Goal: Check status: Check status

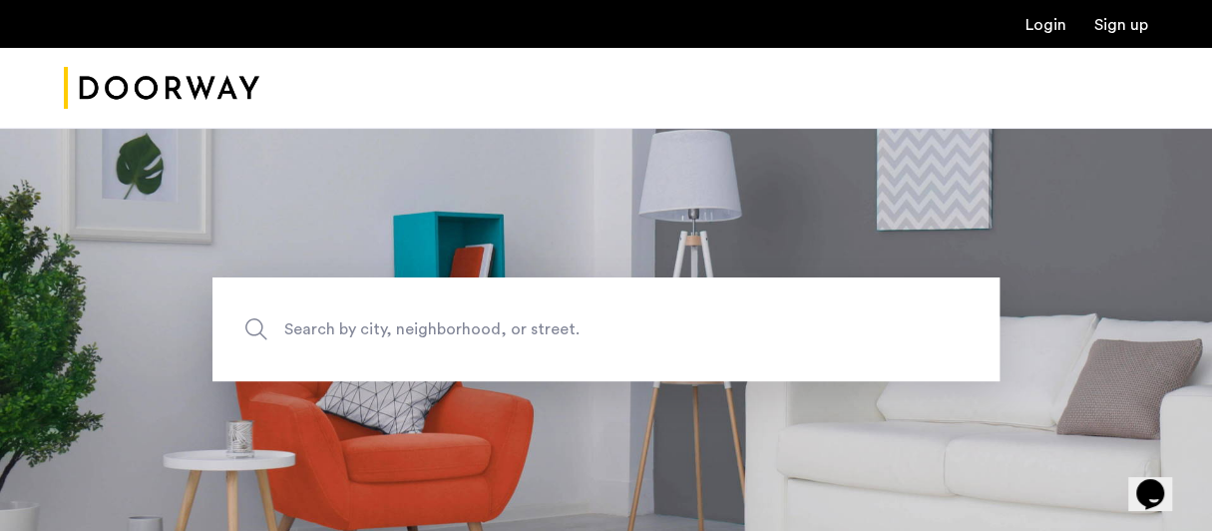
click at [1044, 31] on link "Login" at bounding box center [1045, 25] width 41 height 16
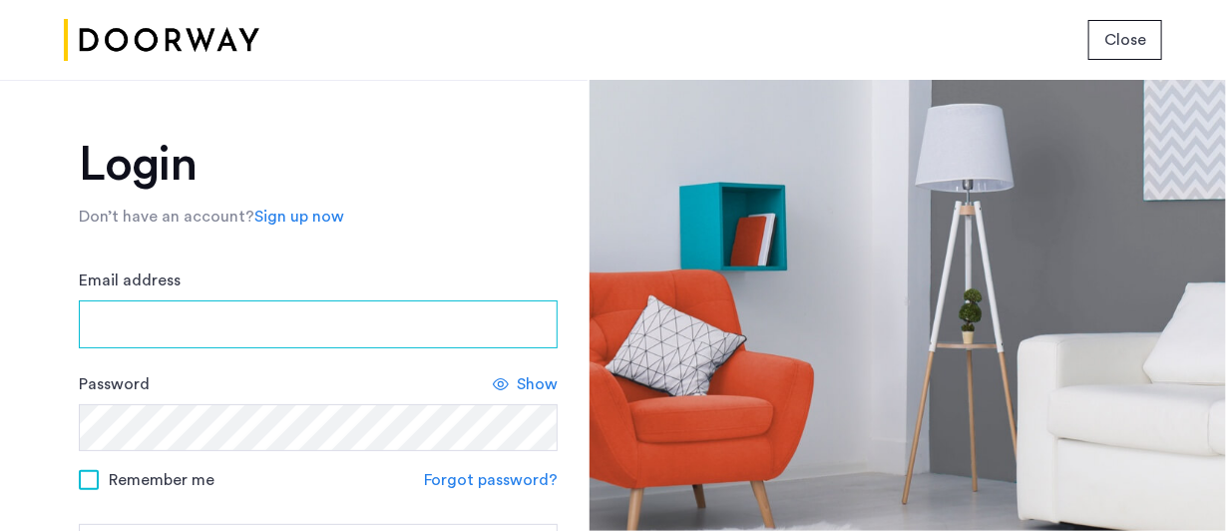
click at [101, 326] on input "Email address" at bounding box center [318, 324] width 479 height 48
type input "**********"
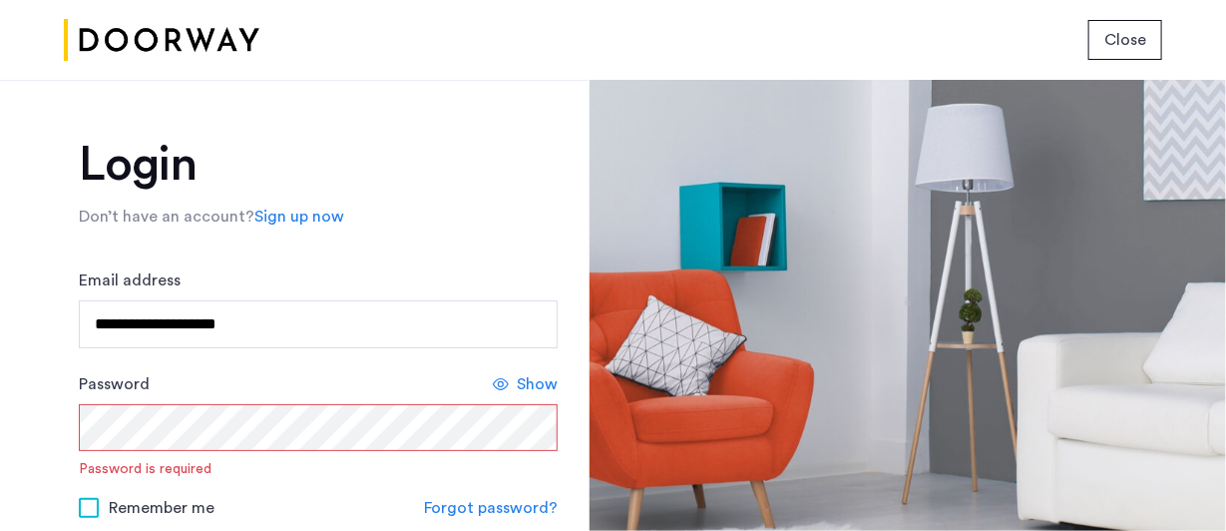
click at [477, 480] on form "**********" at bounding box center [318, 433] width 479 height 331
click at [535, 507] on link "Forgot password?" at bounding box center [491, 508] width 134 height 24
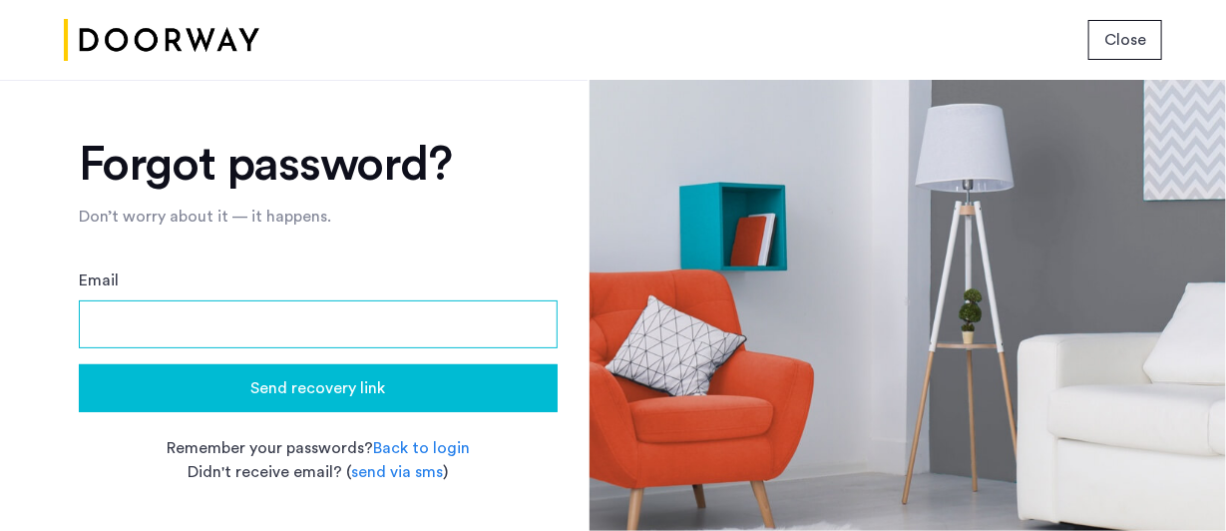
click at [112, 322] on input "Email" at bounding box center [318, 324] width 479 height 48
type input "**********"
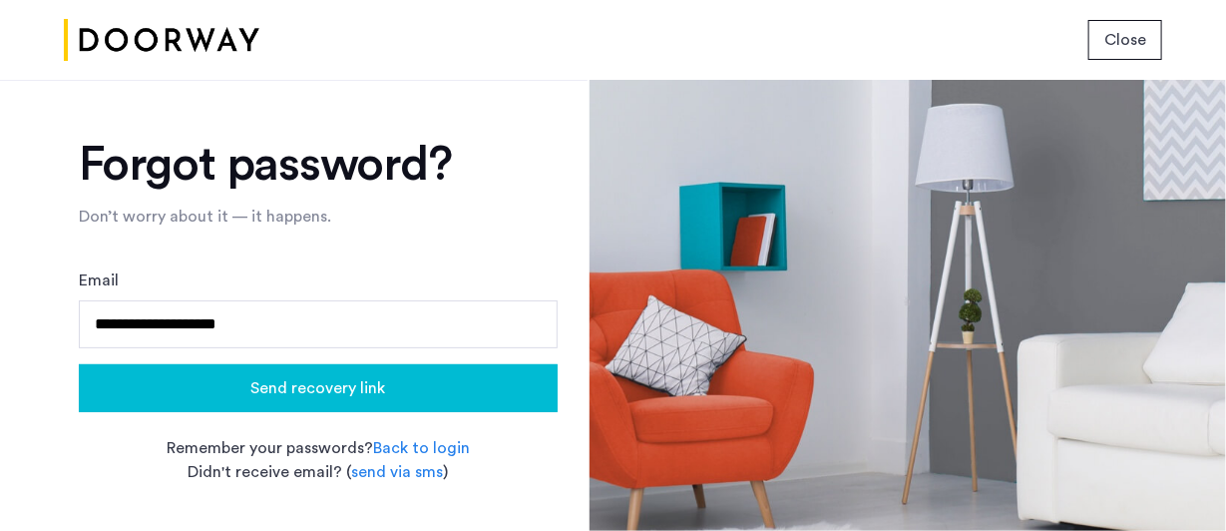
click at [268, 388] on span "Send recovery link" at bounding box center [318, 388] width 135 height 24
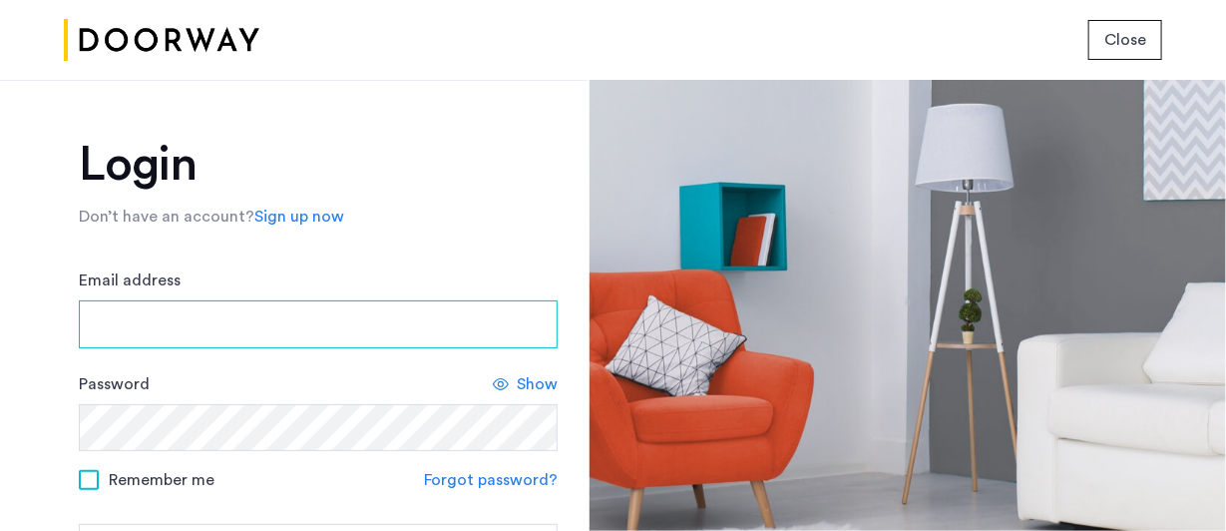
click at [122, 318] on input "Email address" at bounding box center [318, 324] width 479 height 48
type input "**********"
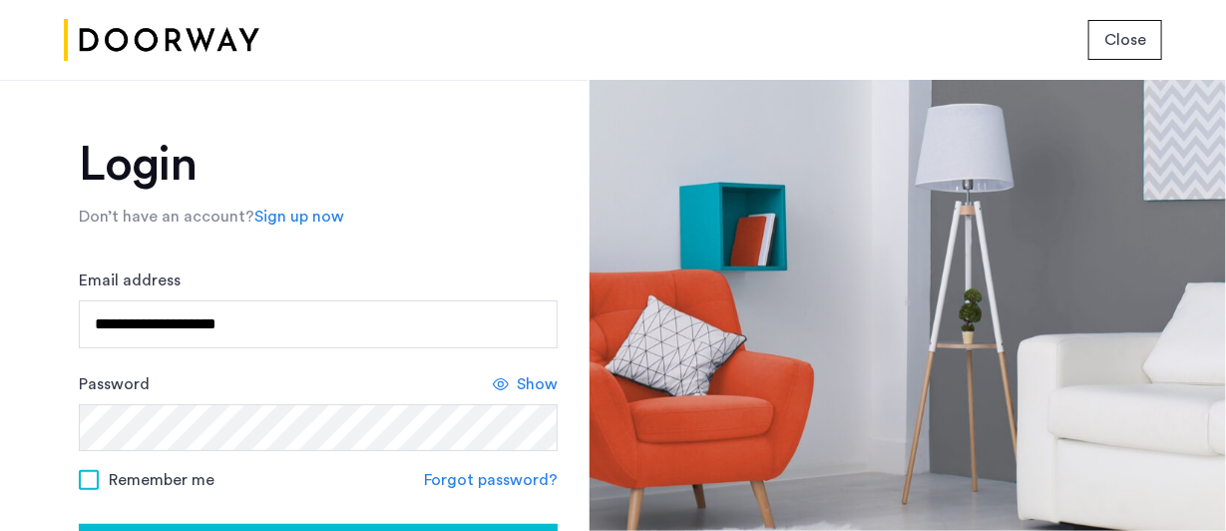
click at [499, 384] on icon at bounding box center [501, 384] width 16 height 16
click at [500, 384] on use at bounding box center [508, 384] width 16 height 12
click at [84, 482] on span at bounding box center [89, 480] width 20 height 20
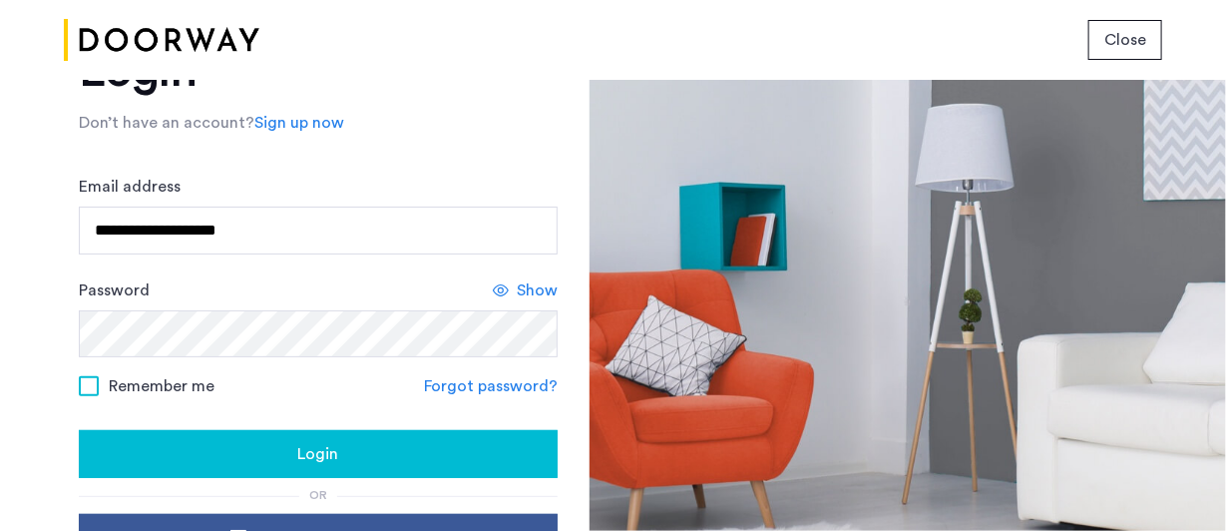
scroll to position [100, 0]
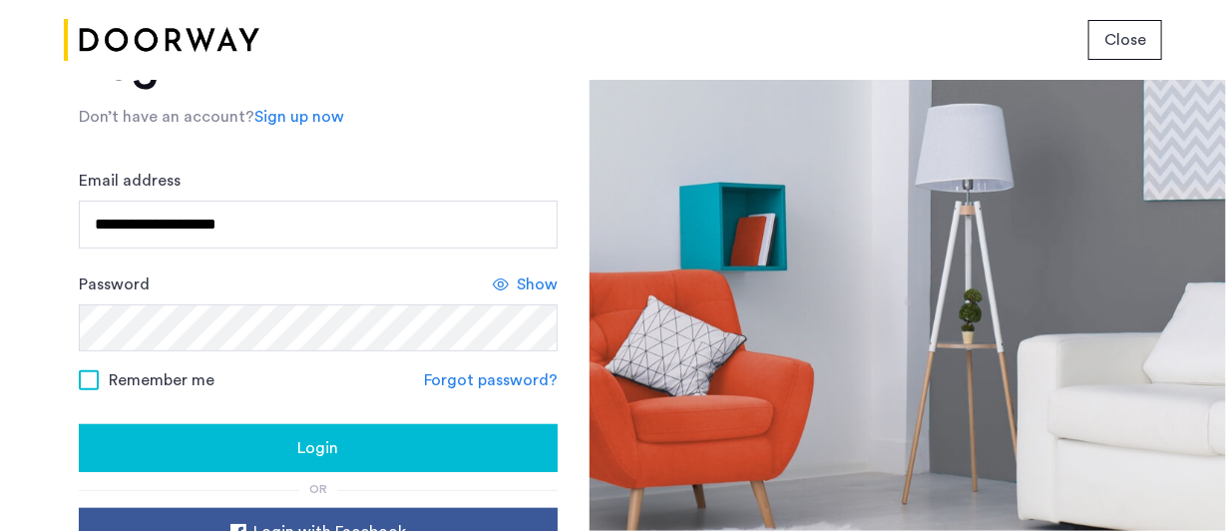
click at [379, 429] on button "Login" at bounding box center [318, 448] width 479 height 48
click at [331, 449] on span "Login" at bounding box center [318, 448] width 41 height 24
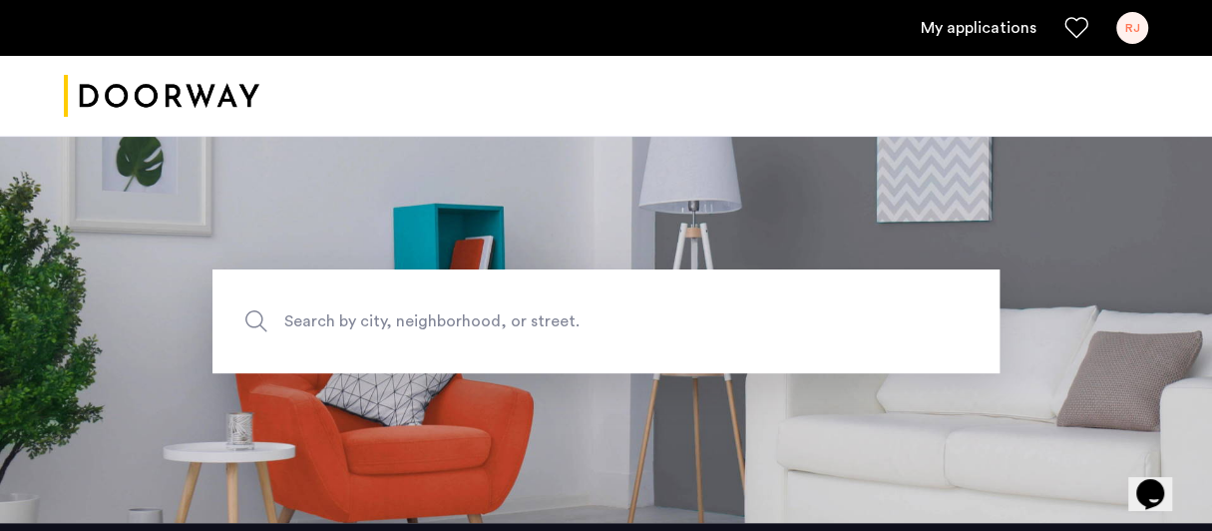
scroll to position [8, 0]
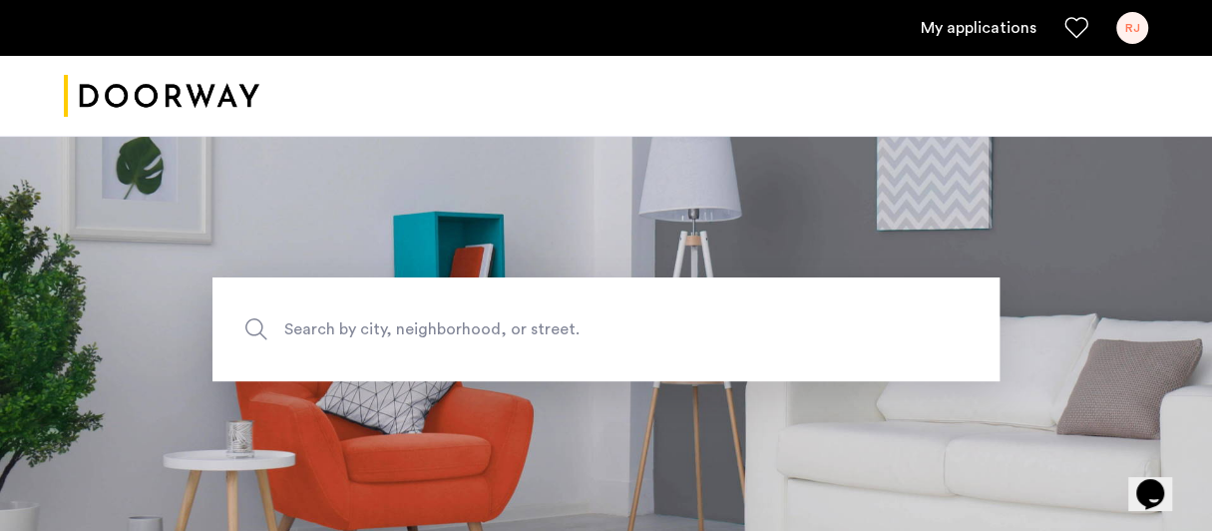
click at [1000, 24] on link "My applications" at bounding box center [978, 28] width 116 height 24
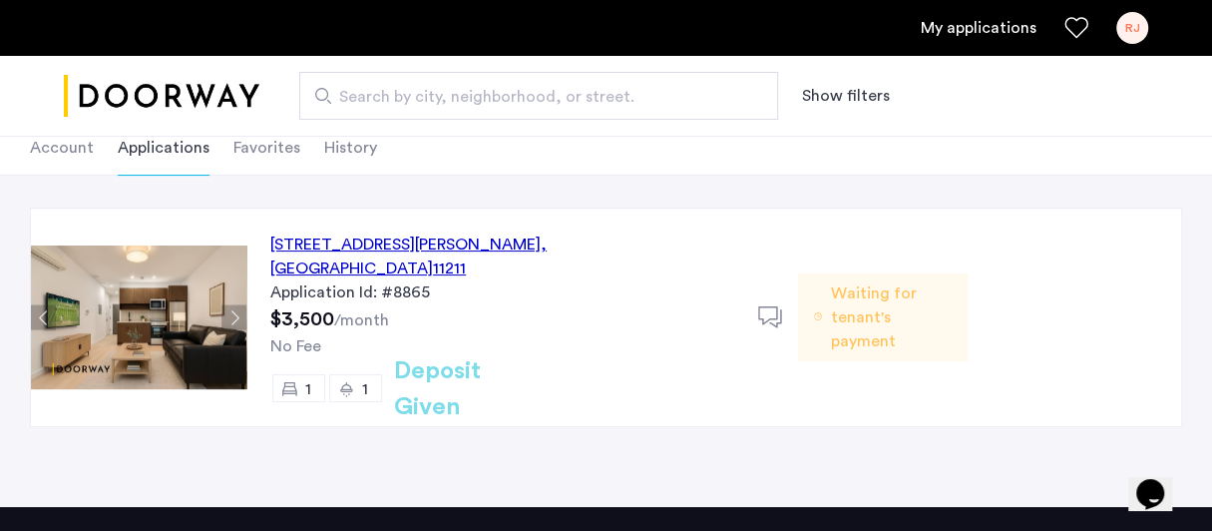
scroll to position [128, 0]
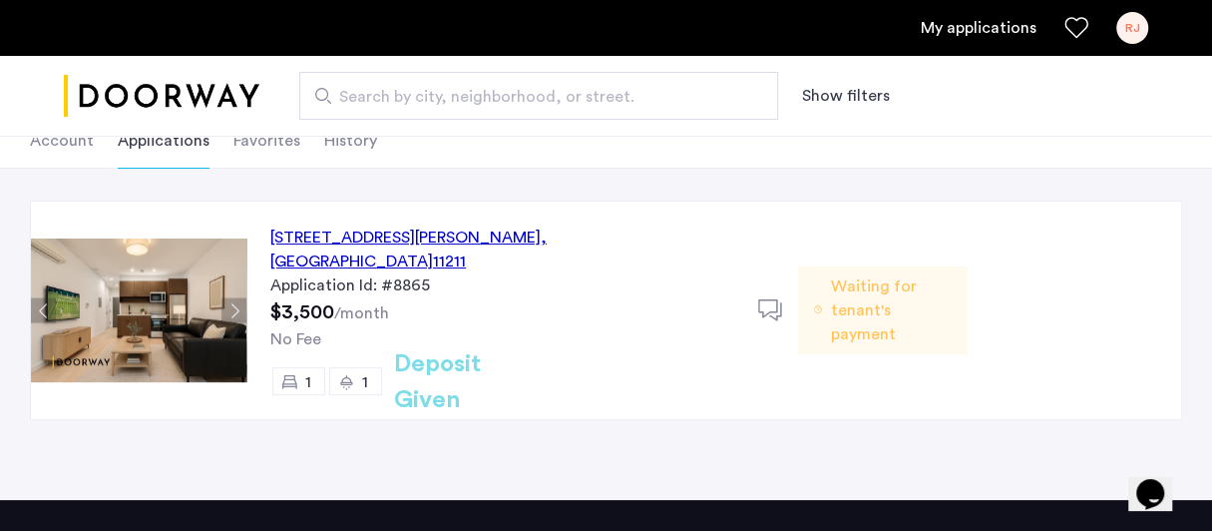
click at [66, 143] on li "Account" at bounding box center [62, 141] width 64 height 56
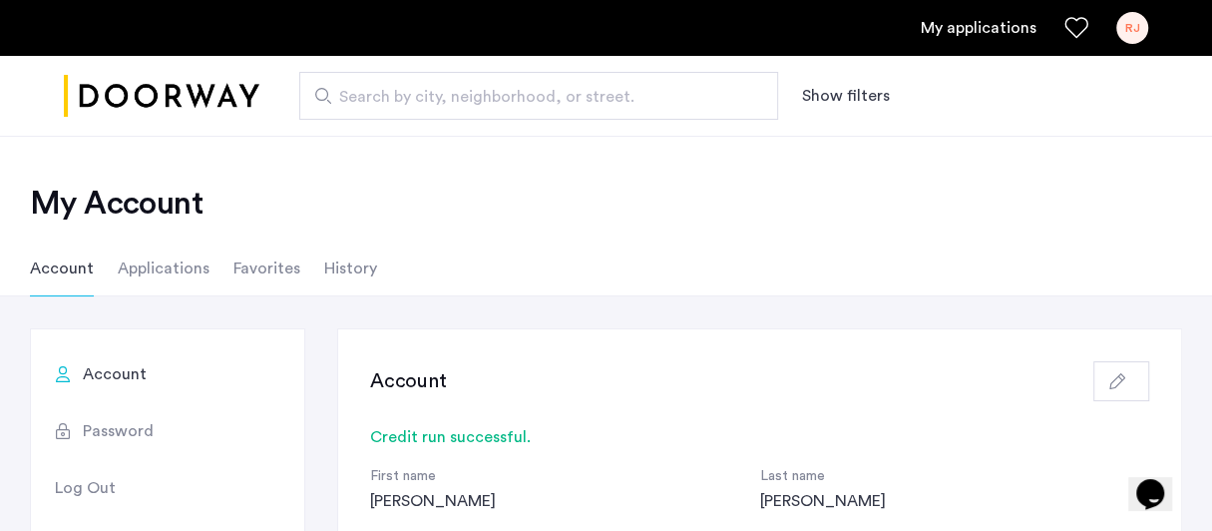
click at [105, 377] on span "Account" at bounding box center [115, 374] width 64 height 24
click at [179, 268] on li "Applications" at bounding box center [164, 268] width 92 height 56
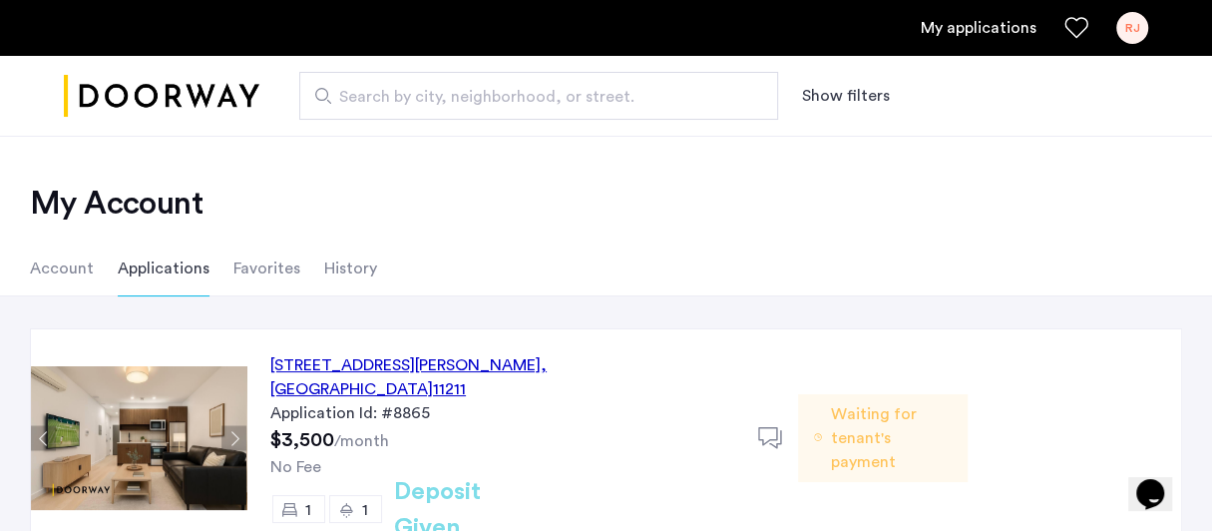
click at [833, 423] on span "Waiting for tenant's payment" at bounding box center [891, 438] width 122 height 72
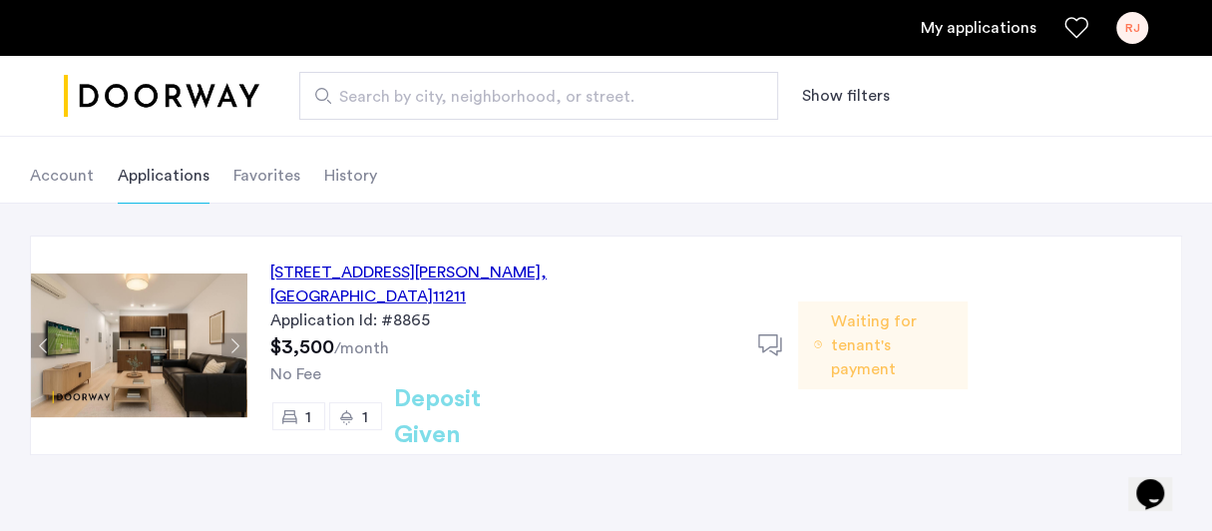
scroll to position [99, 0]
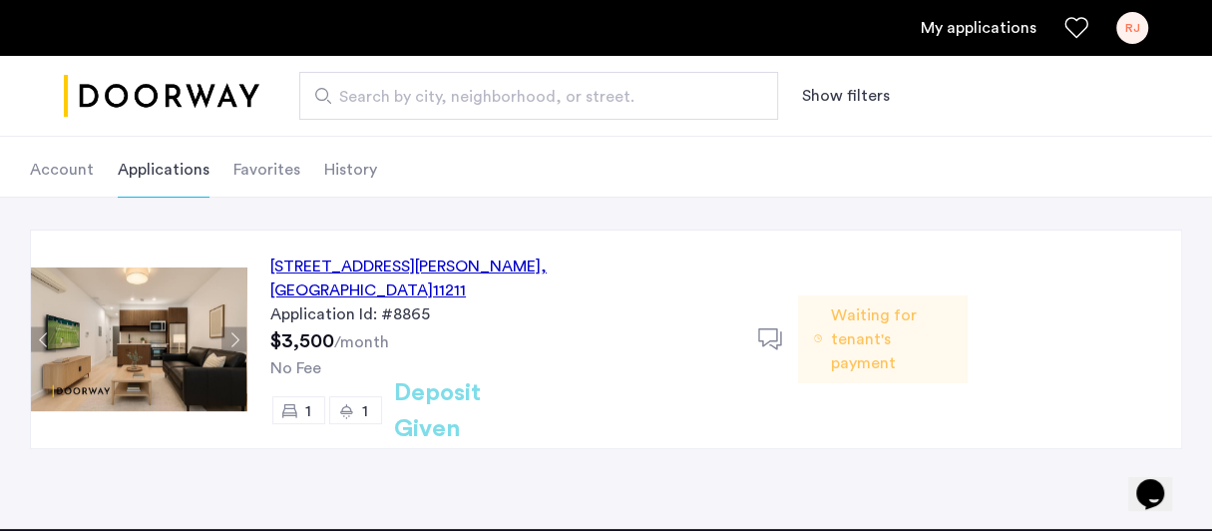
click at [505, 262] on div "366 Leonard Street, Unit 2C, Brooklyn , NY 11211" at bounding box center [502, 278] width 464 height 48
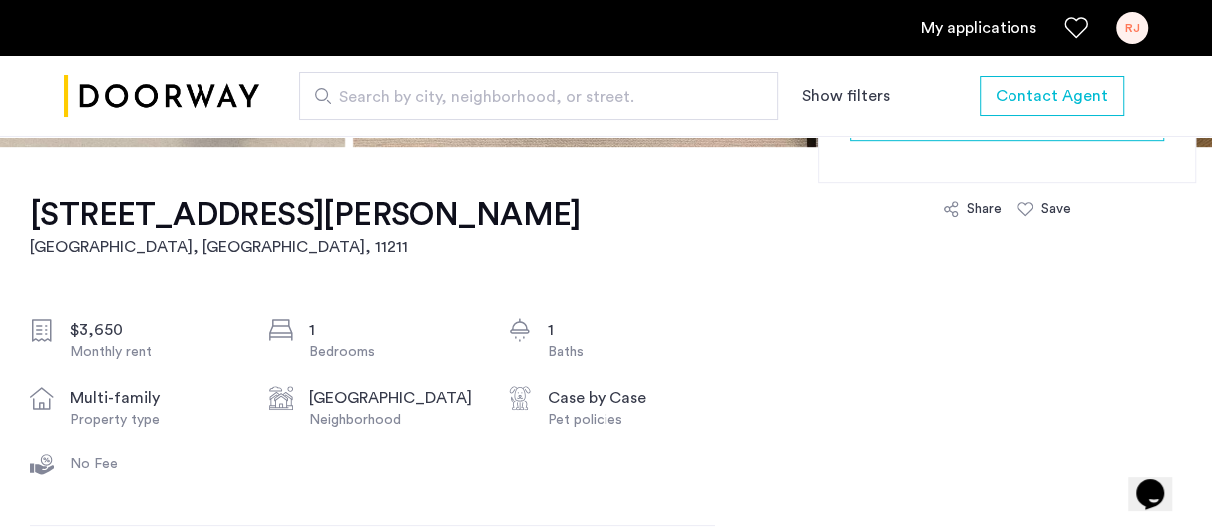
scroll to position [702, 0]
